Goal: Use online tool/utility

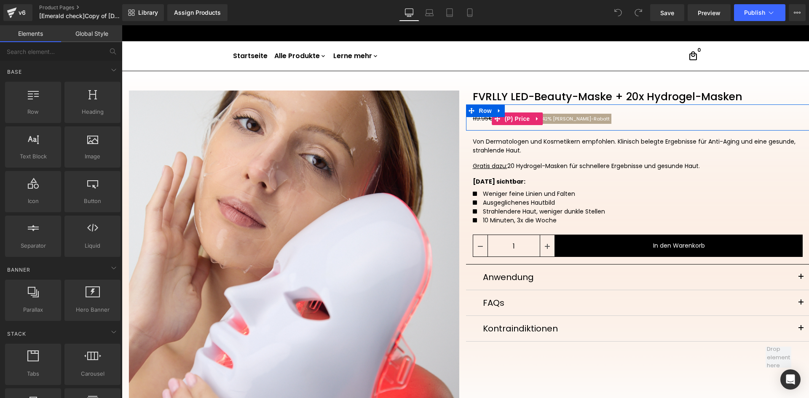
click at [555, 120] on span "[PERSON_NAME]-Rabatt" at bounding box center [581, 119] width 57 height 7
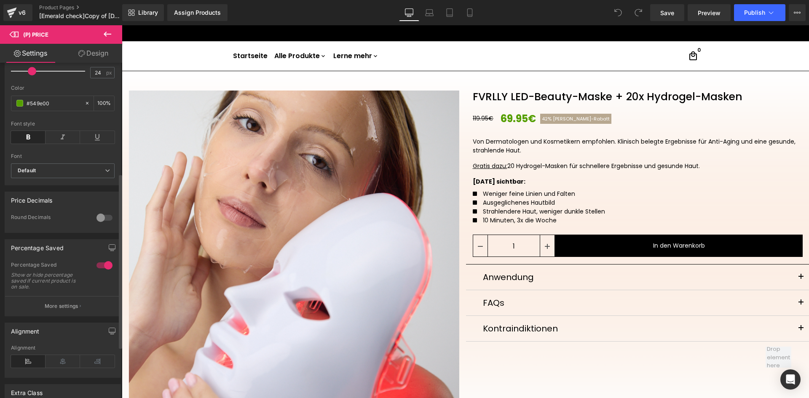
scroll to position [114, 0]
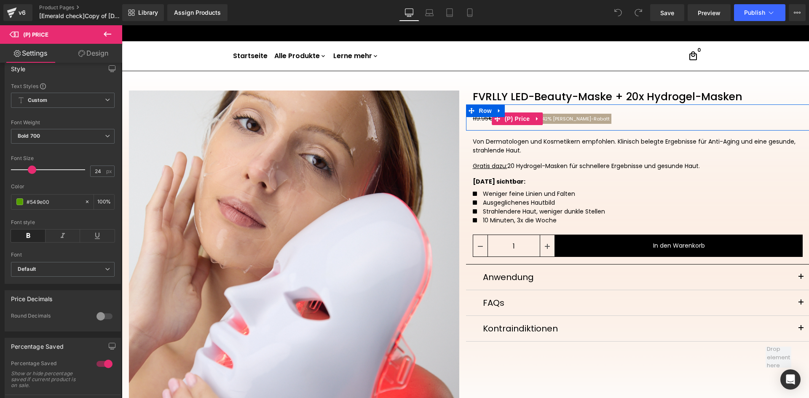
click at [602, 120] on div "119.95€ 69.95€ 42% [PERSON_NAME]-[GEOGRAPHIC_DATA]" at bounding box center [641, 118] width 337 height 15
click at [580, 120] on span "[PERSON_NAME]-Rabatt" at bounding box center [581, 119] width 57 height 7
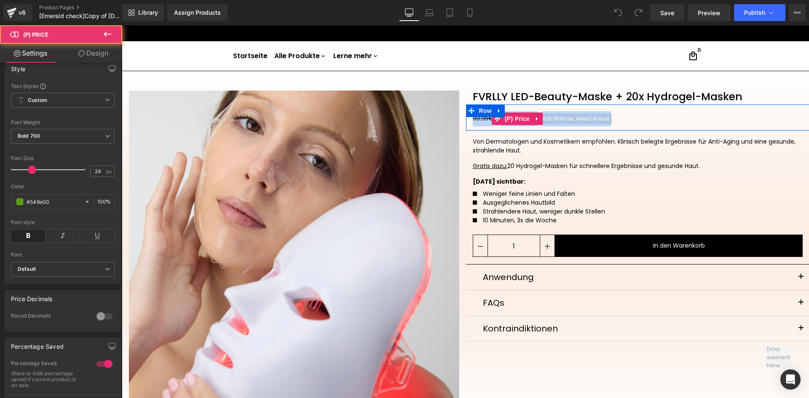
click at [580, 120] on span "[PERSON_NAME]-Rabatt" at bounding box center [581, 119] width 57 height 7
click at [616, 120] on div "119.95€ 69.95€ 42% [PERSON_NAME]-[GEOGRAPHIC_DATA]" at bounding box center [641, 118] width 337 height 15
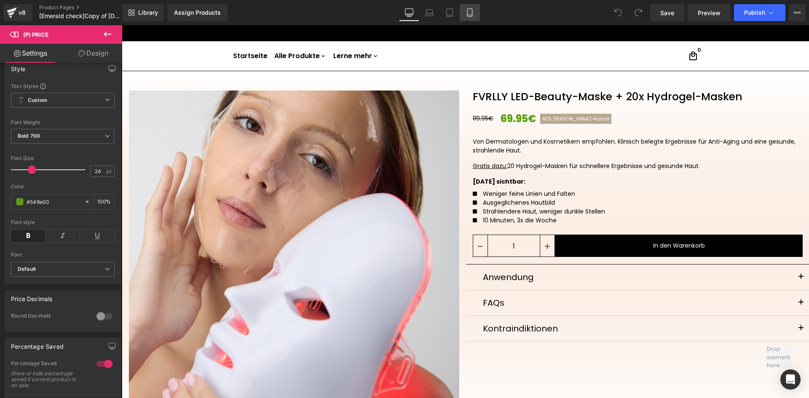
click at [470, 18] on link "Mobile" at bounding box center [470, 12] width 20 height 17
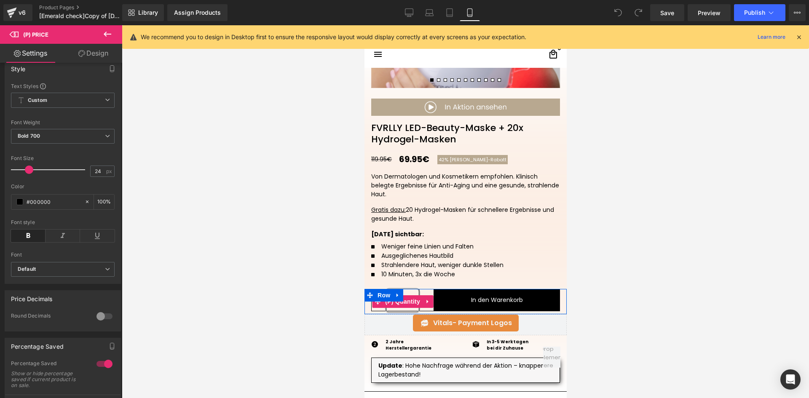
scroll to position [86, 0]
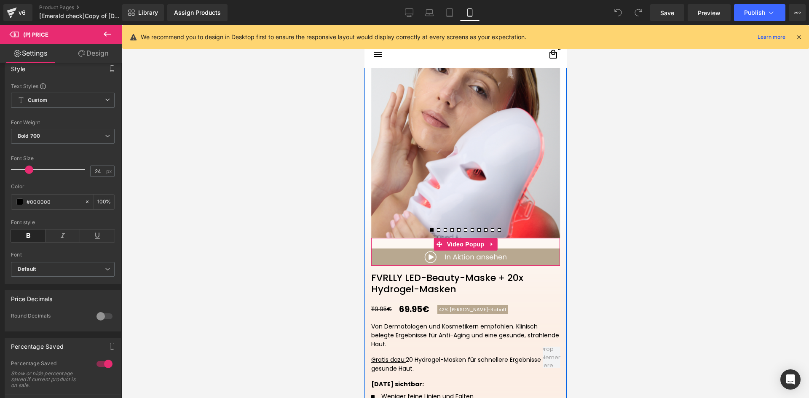
click at [389, 257] on img at bounding box center [465, 257] width 189 height 17
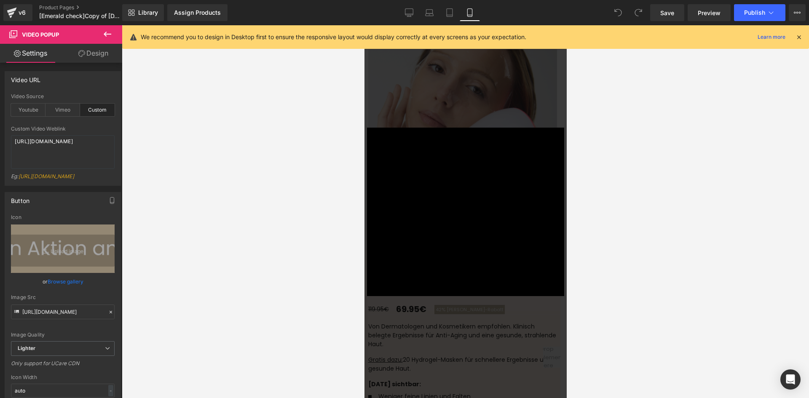
click at [480, 335] on div "× Loading..." at bounding box center [465, 211] width 202 height 373
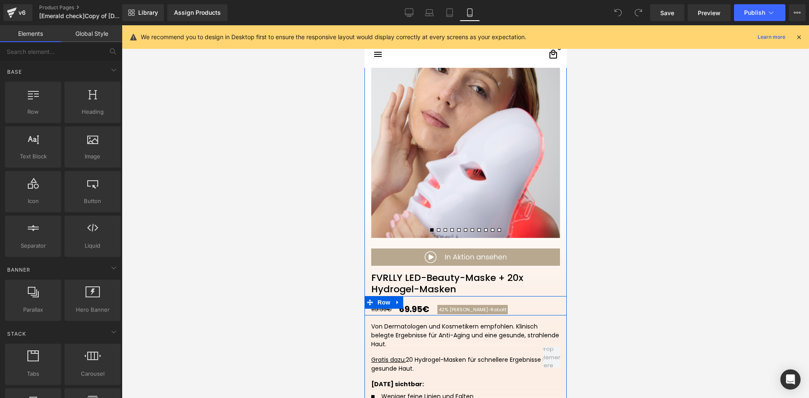
click at [492, 308] on div "119.95€ 69.95€ 42% [PERSON_NAME]-[GEOGRAPHIC_DATA]" at bounding box center [469, 309] width 196 height 13
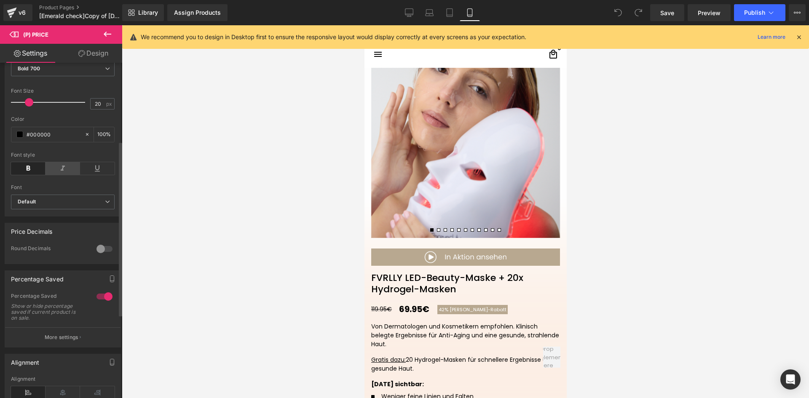
scroll to position [197, 0]
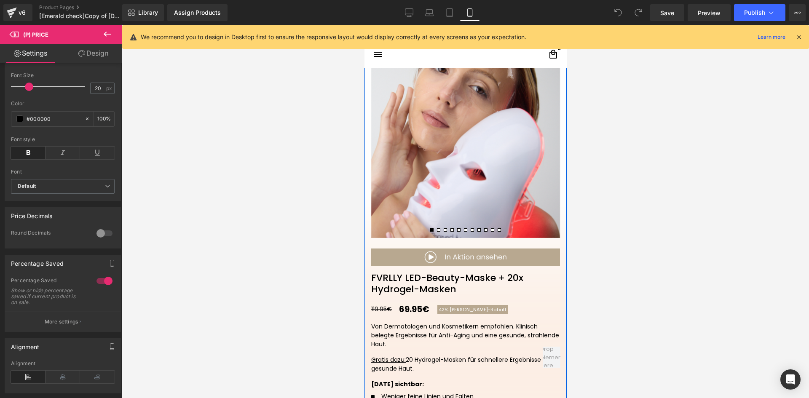
click at [478, 313] on span "42% [PERSON_NAME]-Rabatt" at bounding box center [472, 309] width 70 height 9
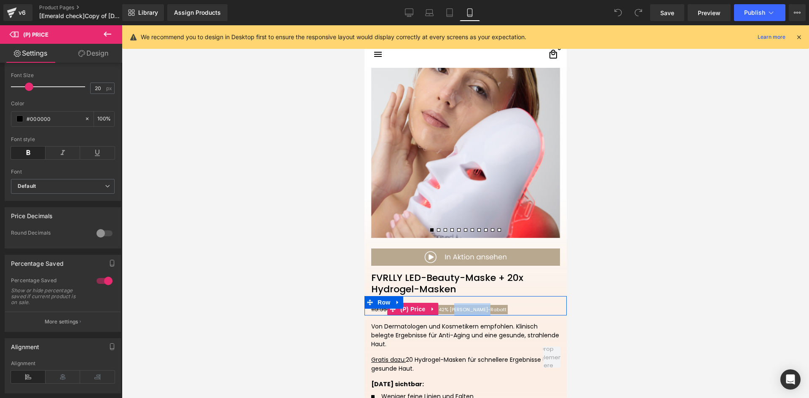
drag, startPoint x: 480, startPoint y: 311, endPoint x: 448, endPoint y: 309, distance: 32.1
click at [448, 309] on span "42% [PERSON_NAME]-Rabatt" at bounding box center [472, 309] width 70 height 9
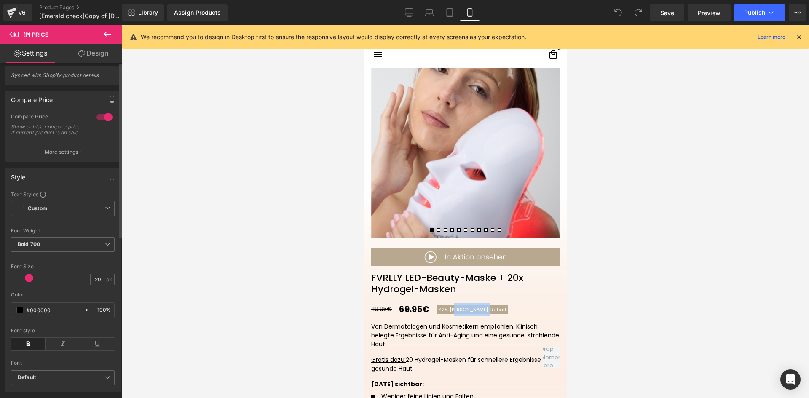
scroll to position [0, 0]
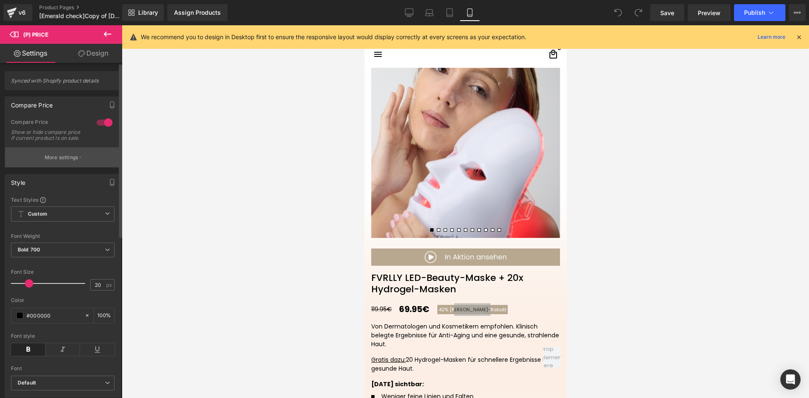
click at [60, 161] on p "More settings" at bounding box center [62, 158] width 34 height 8
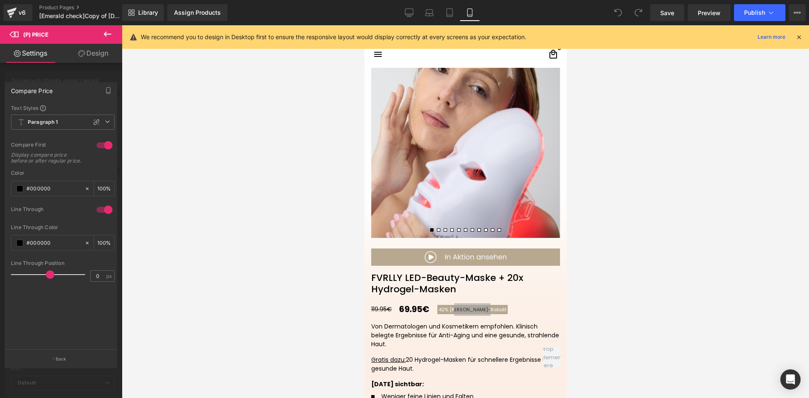
click at [92, 66] on div at bounding box center [61, 213] width 122 height 377
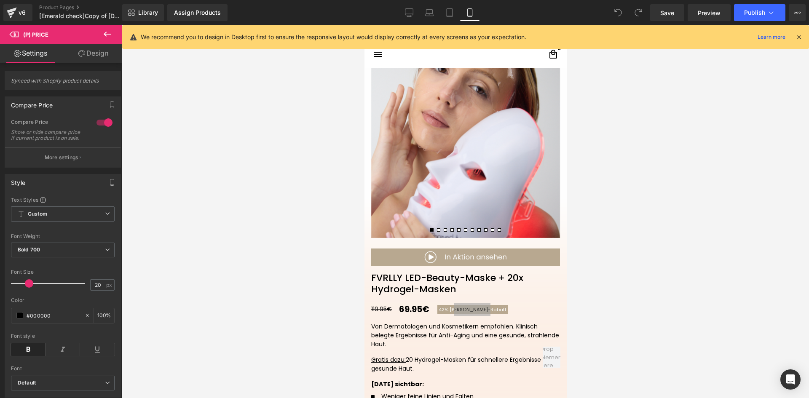
click at [94, 55] on link "Design" at bounding box center [93, 53] width 61 height 19
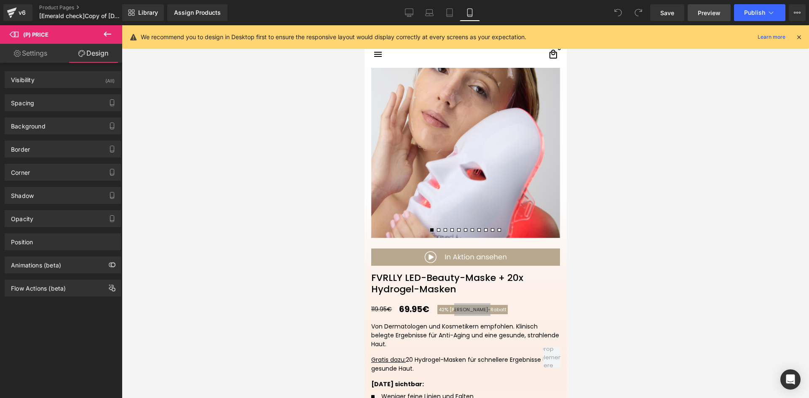
click at [707, 13] on span "Preview" at bounding box center [709, 12] width 23 height 9
